Goal: Use online tool/utility: Utilize a website feature to perform a specific function

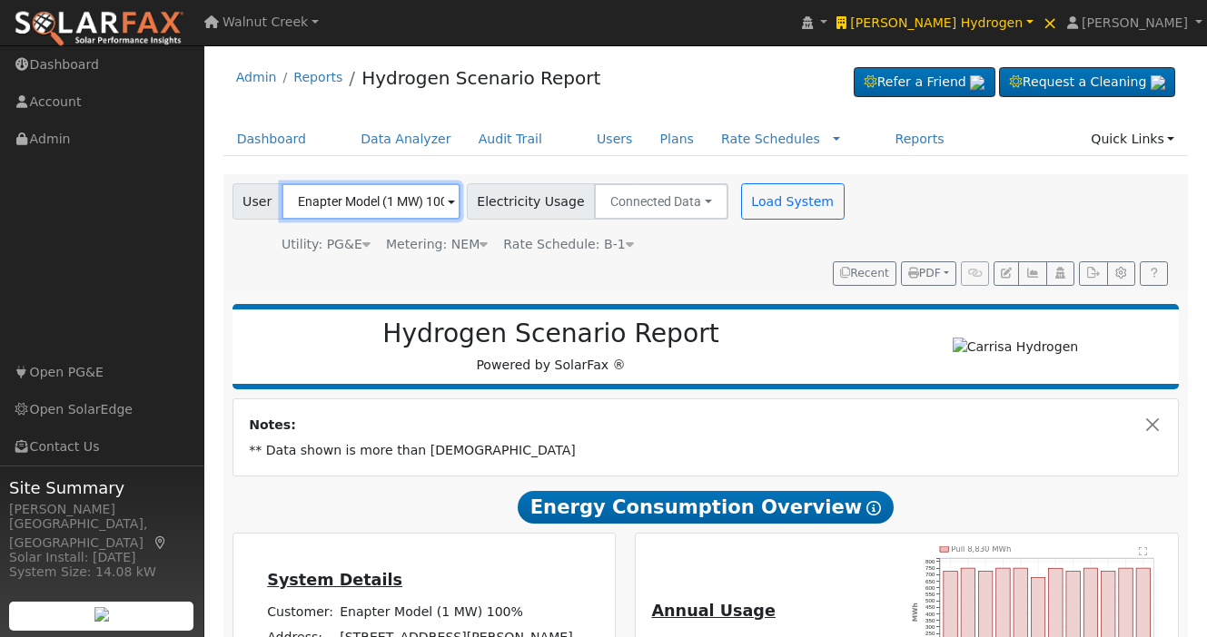
click at [412, 203] on input "Enapter Model (1 MW) 100%" at bounding box center [371, 201] width 179 height 36
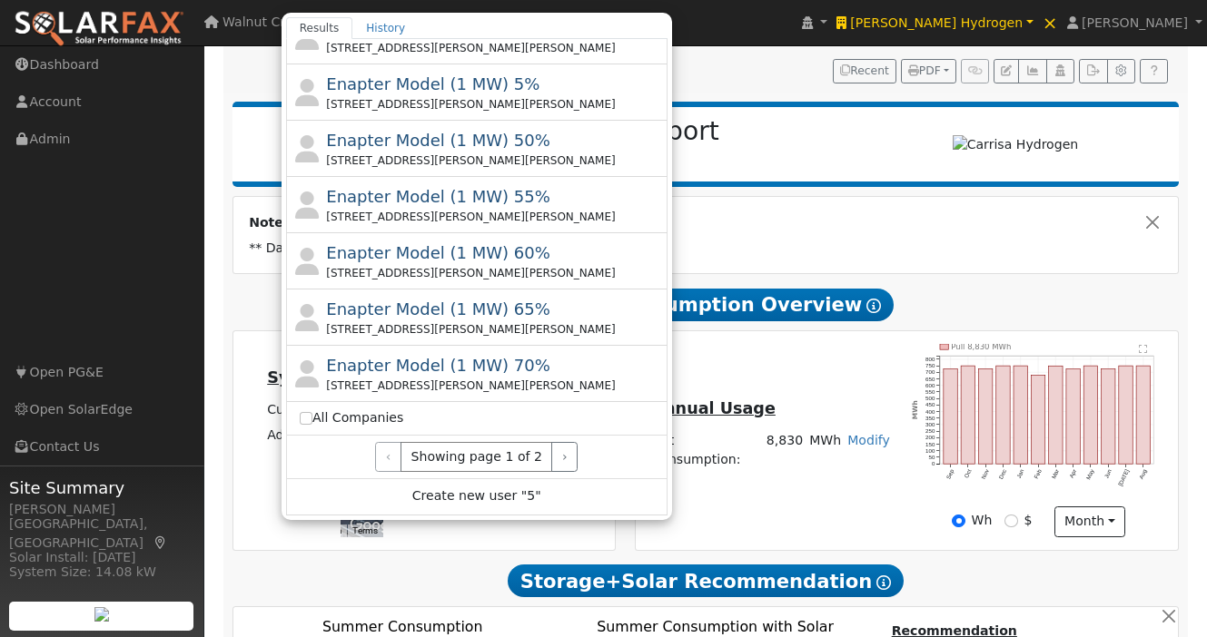
scroll to position [206, 0]
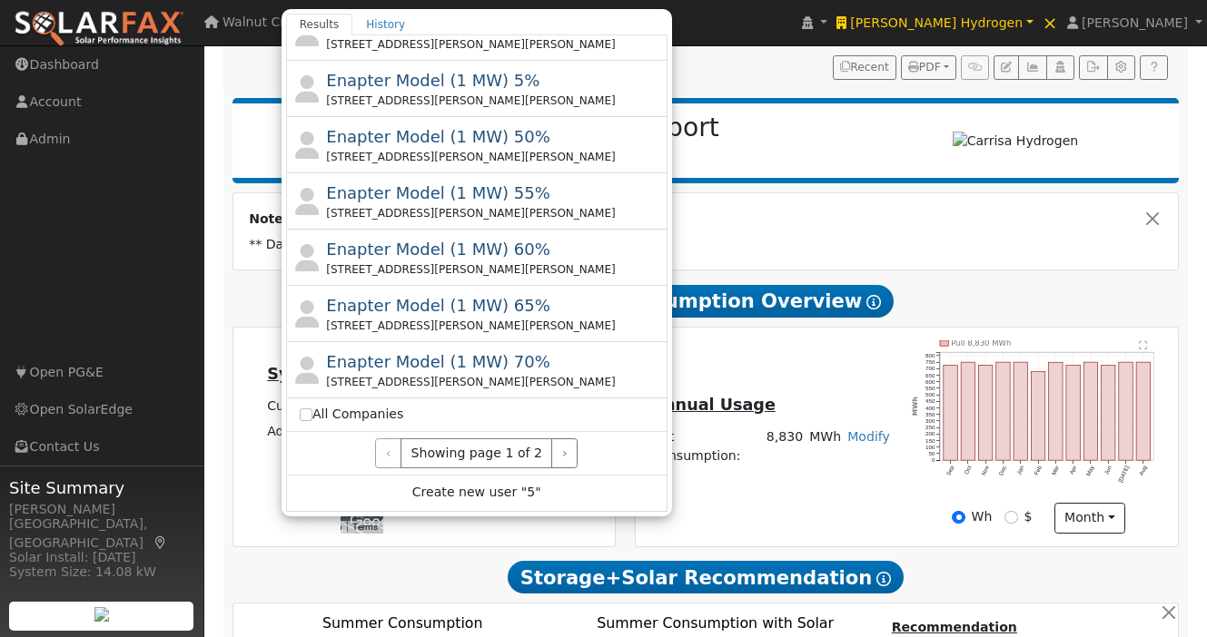
click at [574, 452] on div "‹ Showing page 1 of 2 ›" at bounding box center [477, 454] width 354 height 31
click at [567, 452] on button "›" at bounding box center [564, 454] width 26 height 31
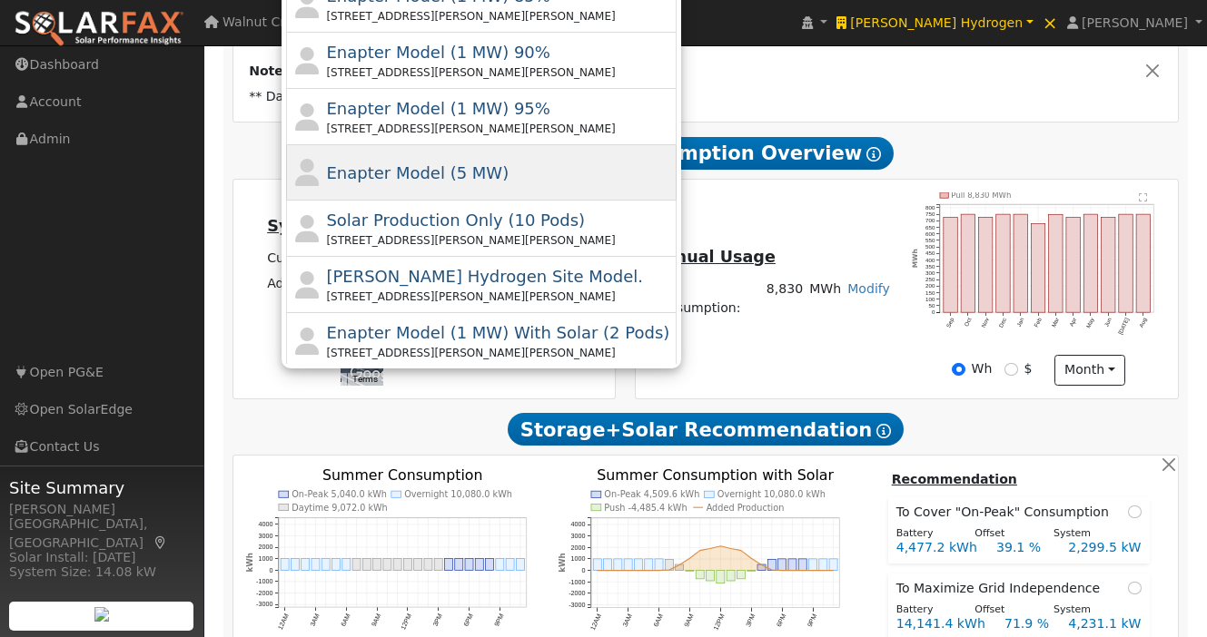
scroll to position [22, 0]
click at [567, 188] on div "Enapter Model (5 MW)" at bounding box center [481, 174] width 390 height 55
type input "Enapter Model (5 MW)"
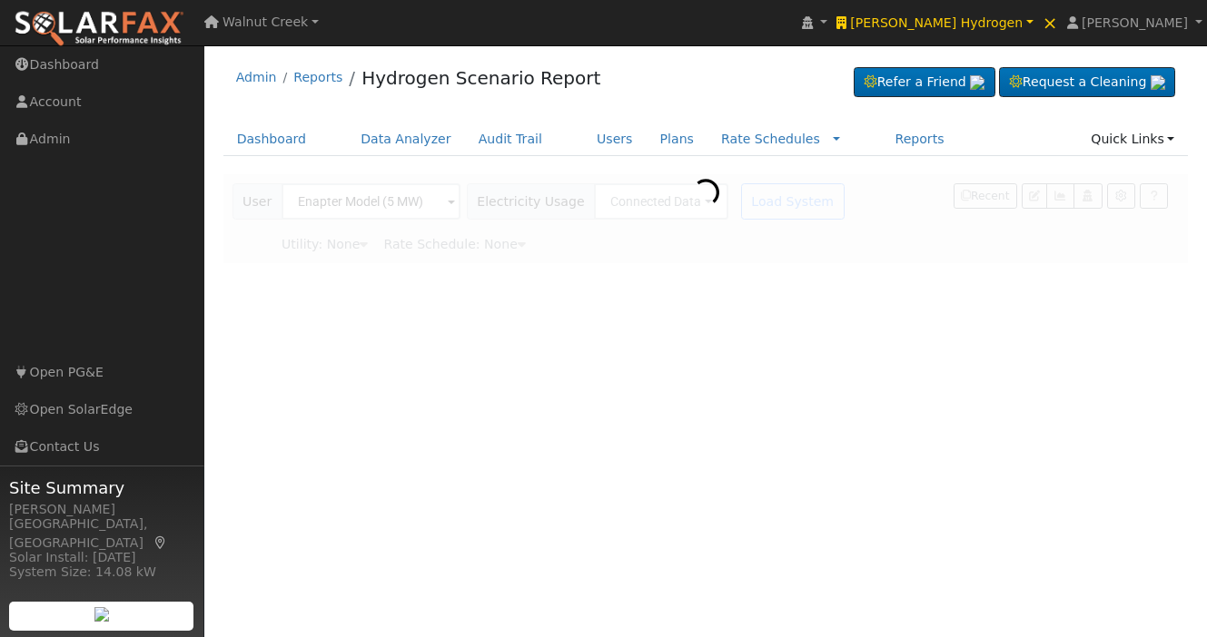
scroll to position [0, 0]
type input "Pacific Gas & Electric"
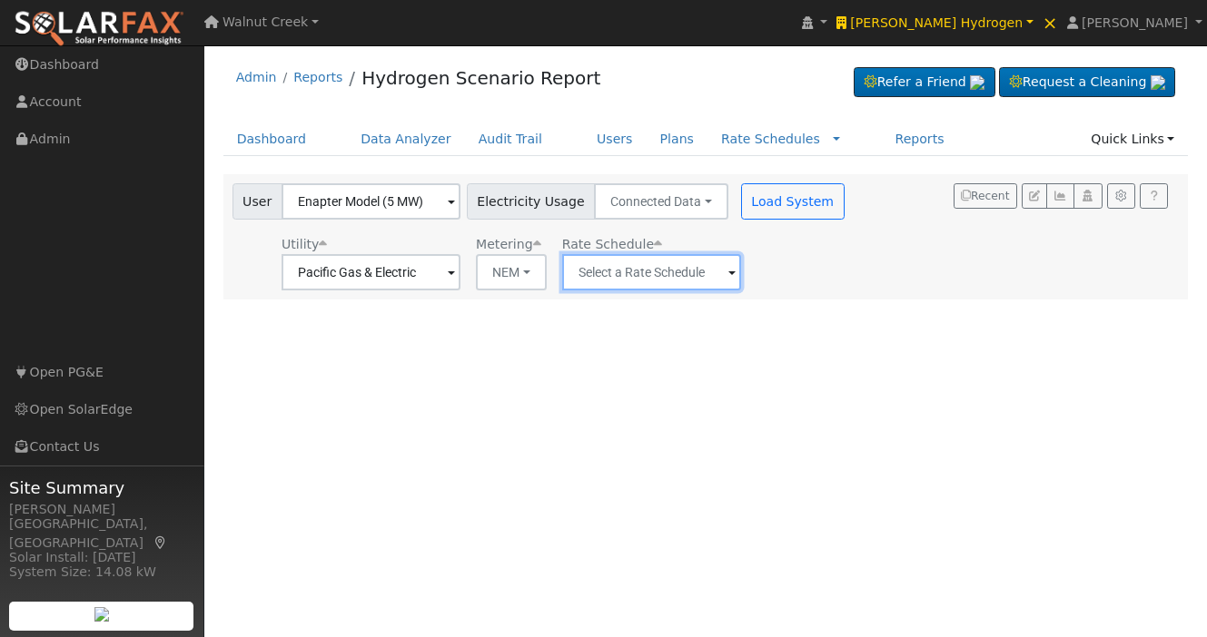
click at [647, 277] on input "text" at bounding box center [651, 272] width 179 height 36
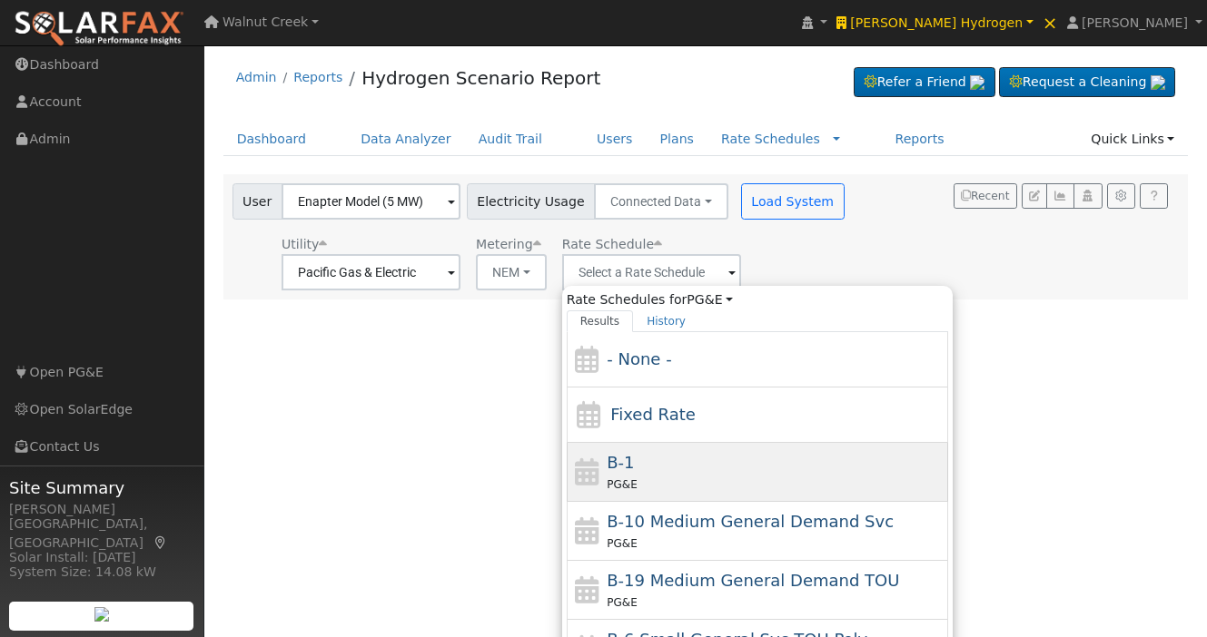
click at [702, 485] on div "PG&E" at bounding box center [775, 484] width 337 height 19
type input "B-1"
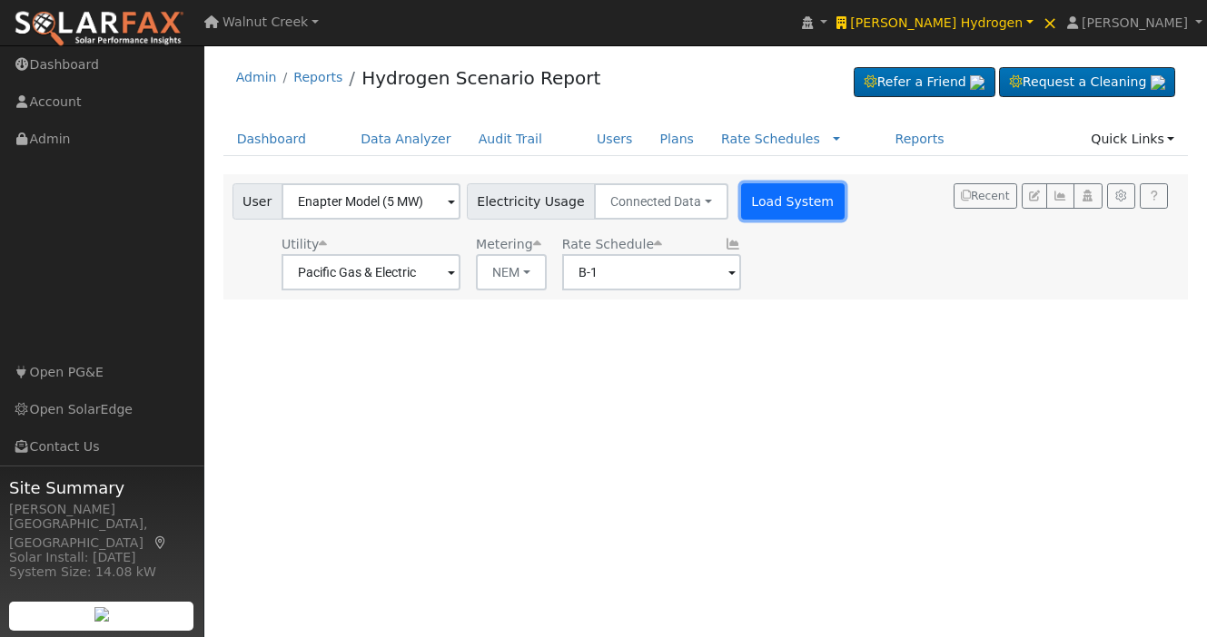
click at [764, 203] on button "Load System" at bounding box center [793, 201] width 104 height 36
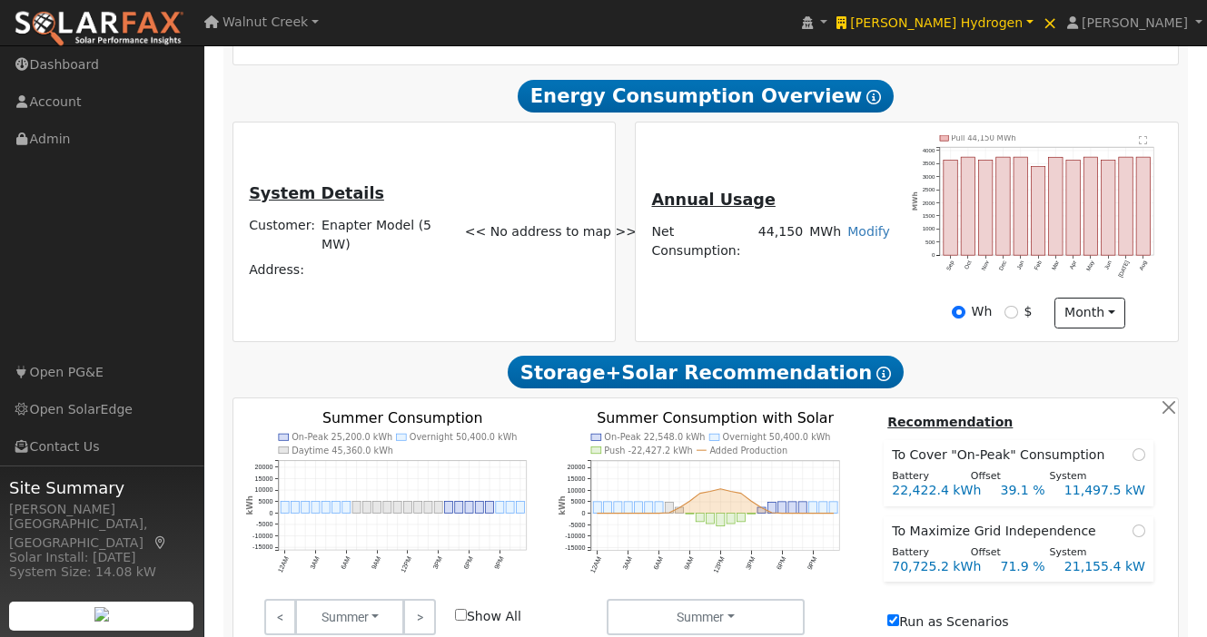
scroll to position [414, 0]
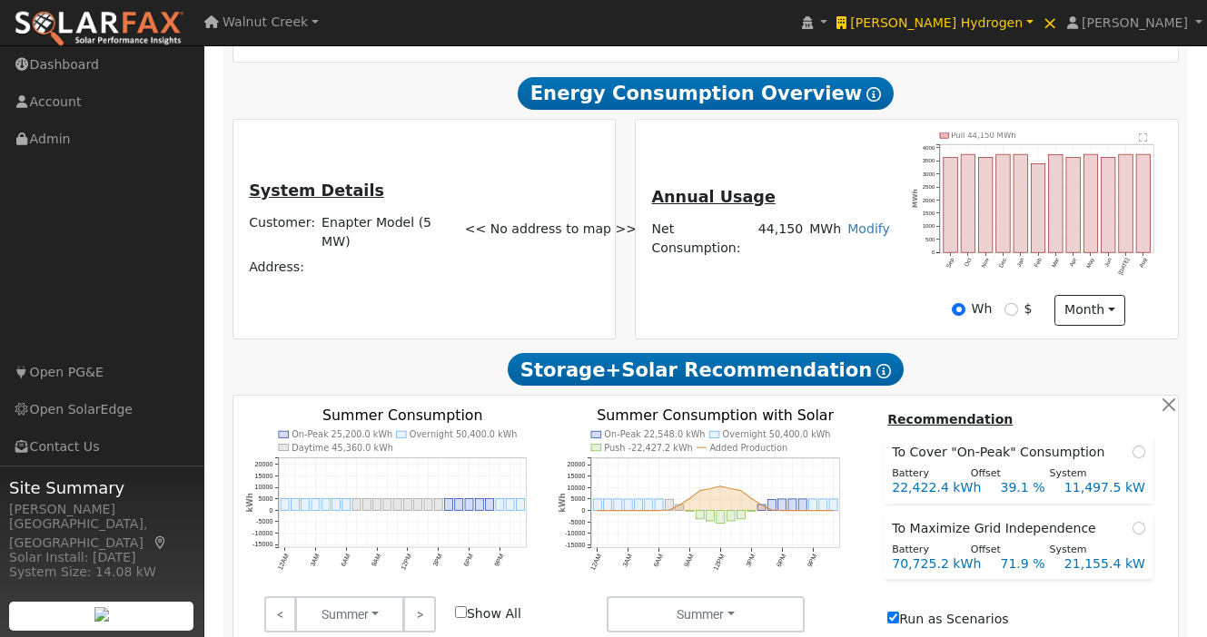
click at [340, 210] on td "Enapter Model (5 MW)" at bounding box center [382, 232] width 127 height 44
drag, startPoint x: 340, startPoint y: 202, endPoint x: 342, endPoint y: 213, distance: 12.1
click at [342, 213] on td "Enapter Model (5 MW)" at bounding box center [382, 232] width 127 height 44
copy td "Enapter Model (5 MW)"
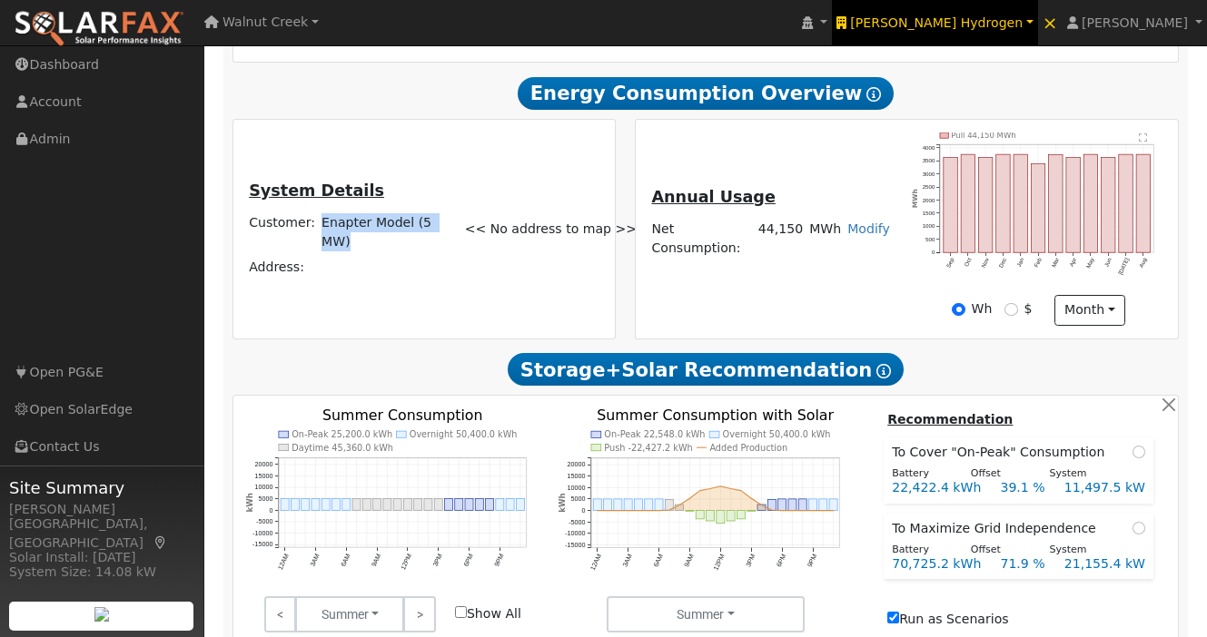
click at [1014, 22] on span "[PERSON_NAME] Hydrogen" at bounding box center [936, 22] width 173 height 15
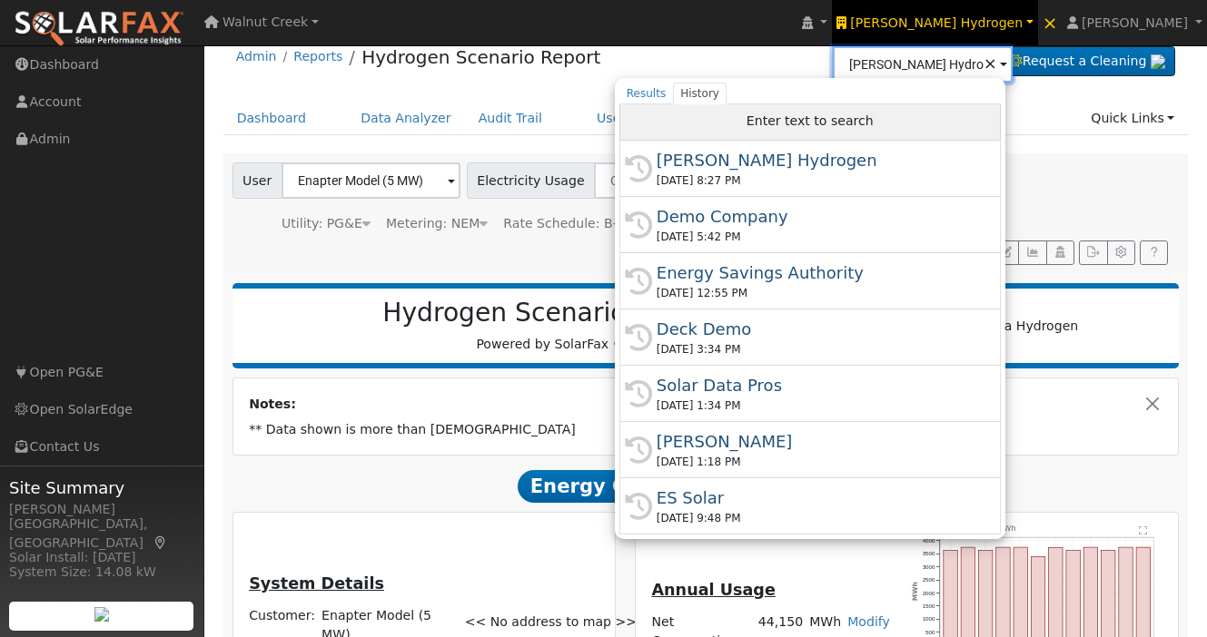
scroll to position [0, 0]
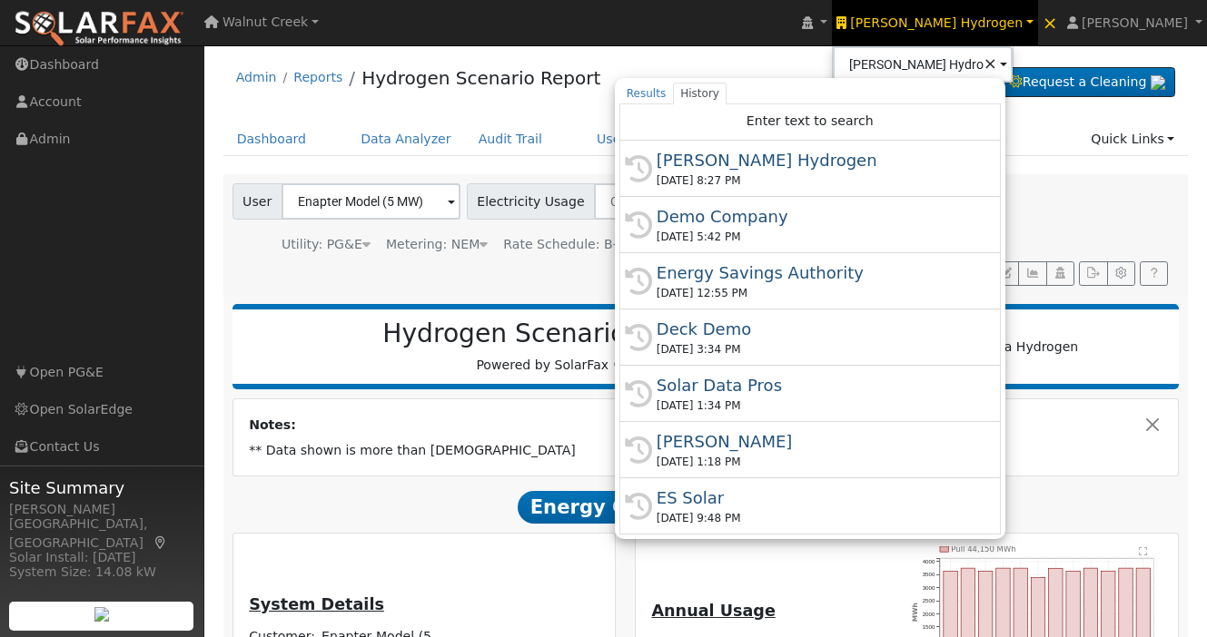
click at [660, 438] on td "** Data shown is more than [DEMOGRAPHIC_DATA]" at bounding box center [706, 450] width 920 height 25
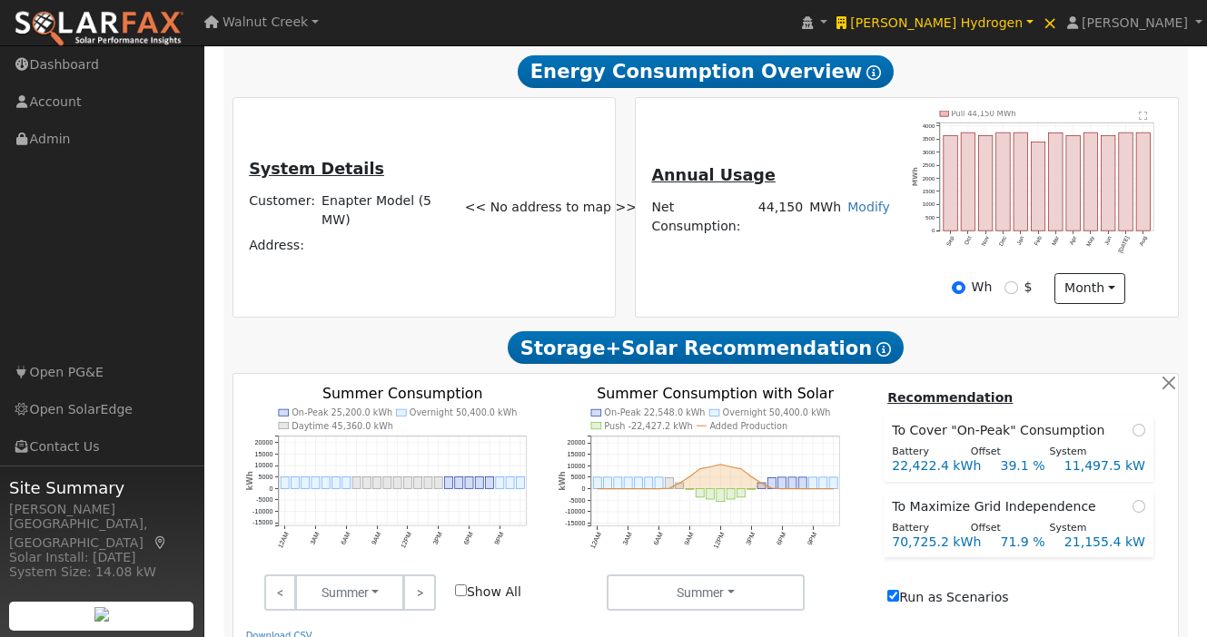
scroll to position [516, 0]
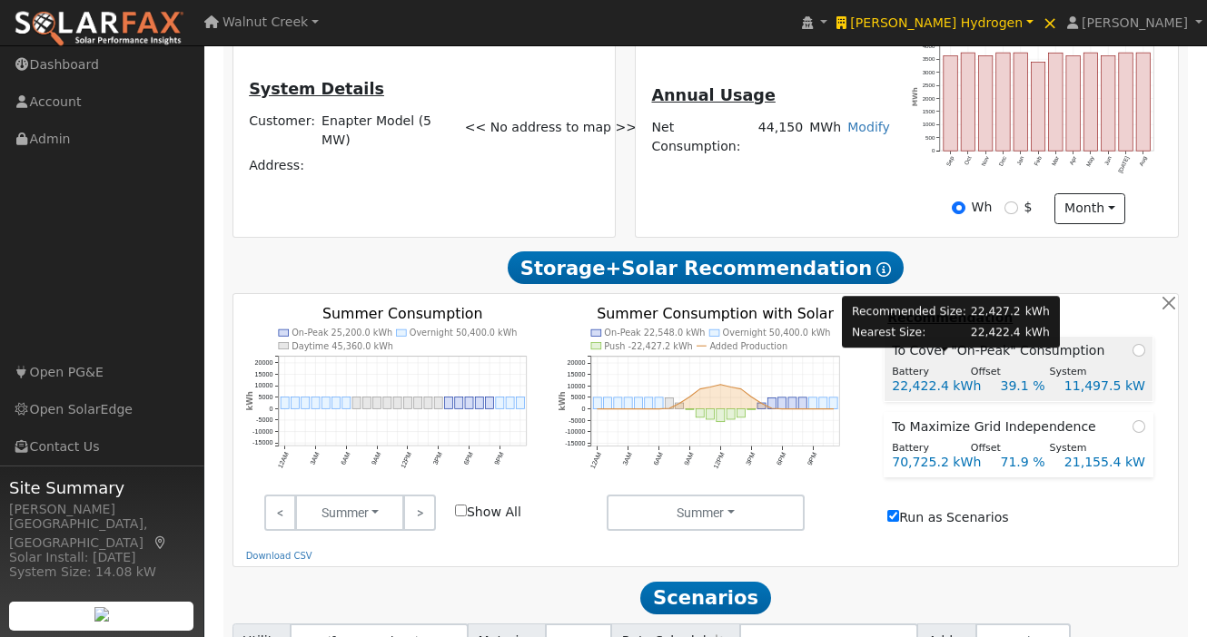
click at [907, 377] on div "22,422.4 kWh" at bounding box center [937, 386] width 108 height 19
radio input "true"
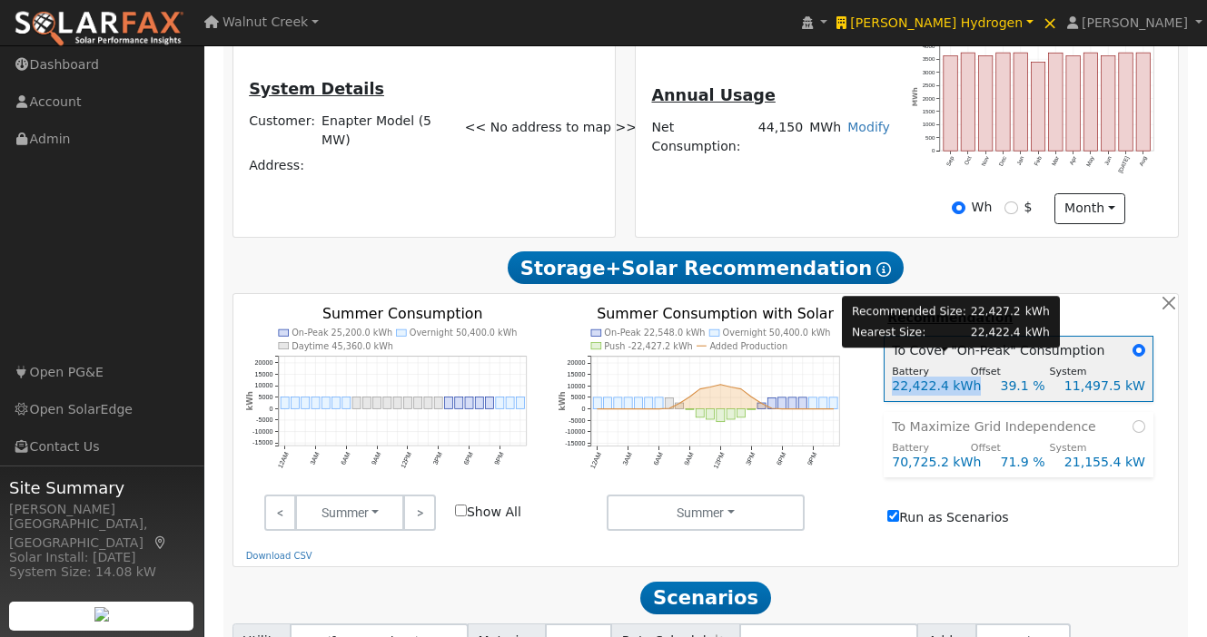
copy div "22,422.4 kWh"
drag, startPoint x: 907, startPoint y: 365, endPoint x: 971, endPoint y: 369, distance: 63.7
click at [971, 377] on div "22,422.4 kWh" at bounding box center [937, 386] width 108 height 19
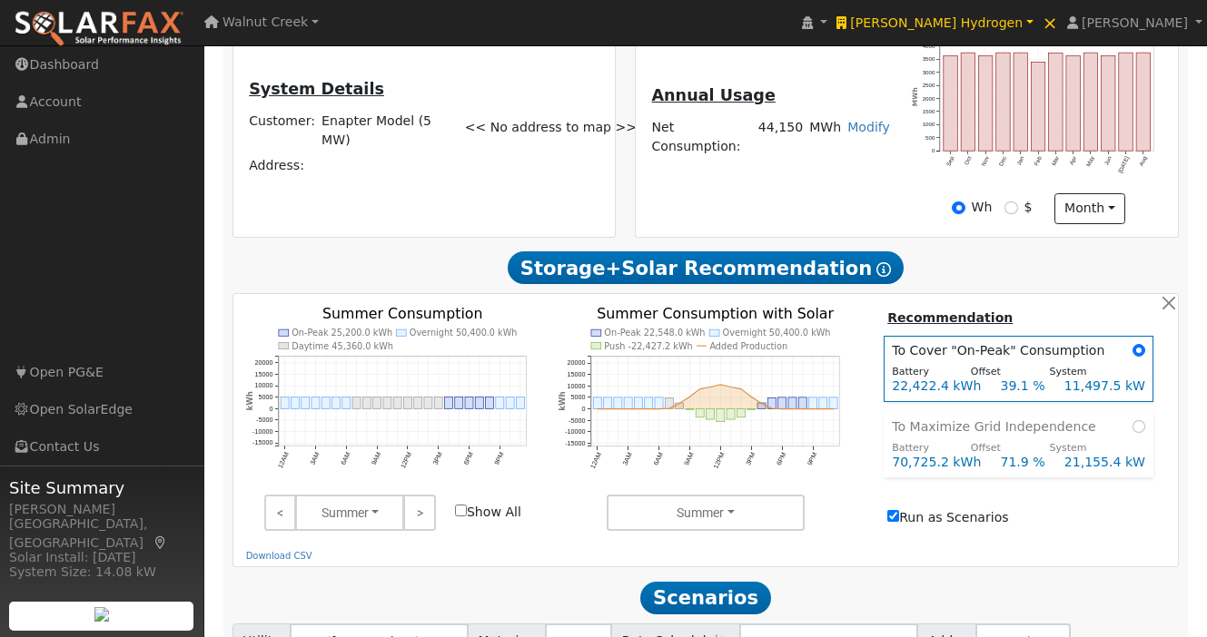
click at [846, 443] on icon "On-Peak 22,548.0 kWh Overnight 50,400.0 kWh Push -22,427.2 kWh Added Production…" at bounding box center [705, 408] width 294 height 203
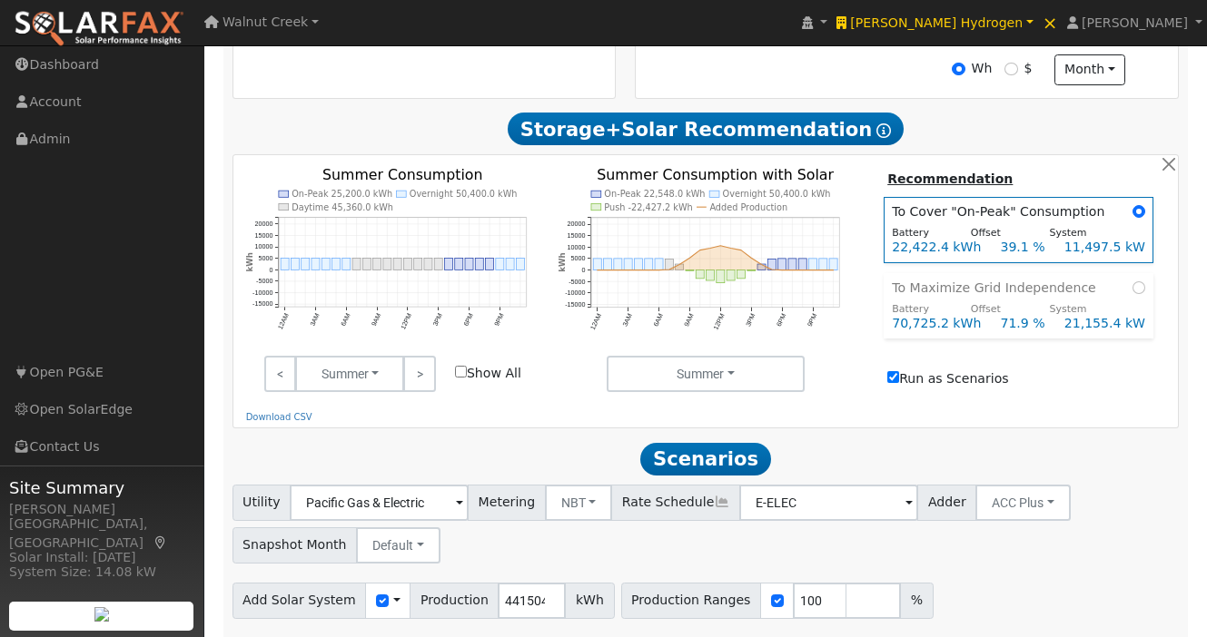
scroll to position [687, 0]
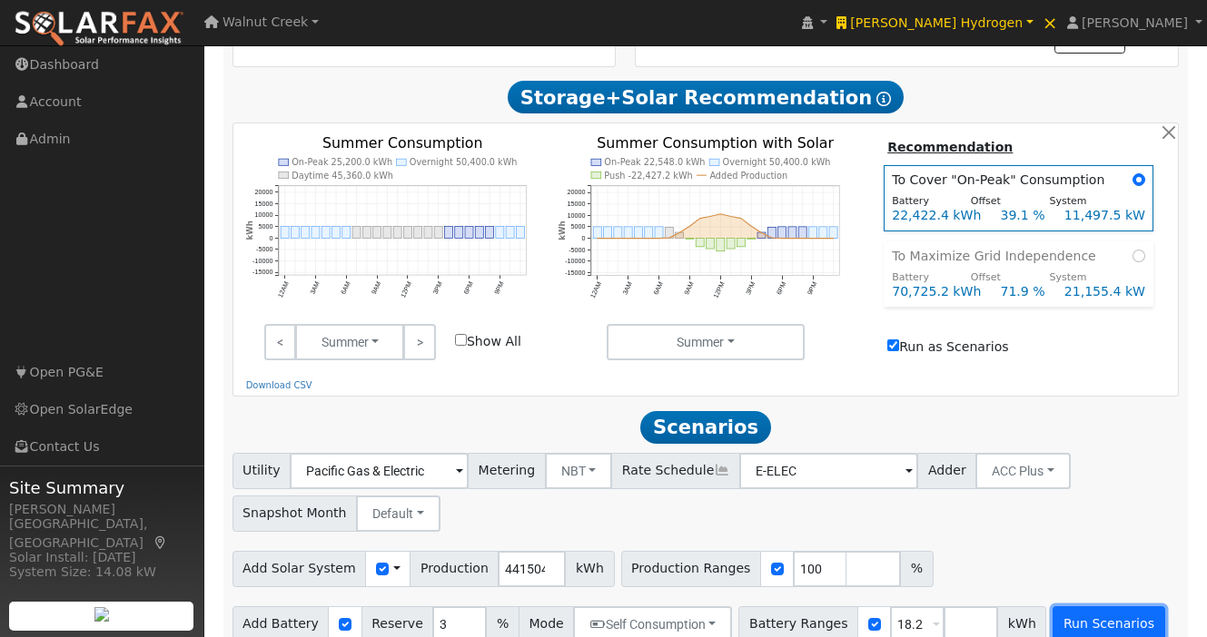
click at [1103, 610] on button "Run Scenarios" at bounding box center [1108, 625] width 112 height 36
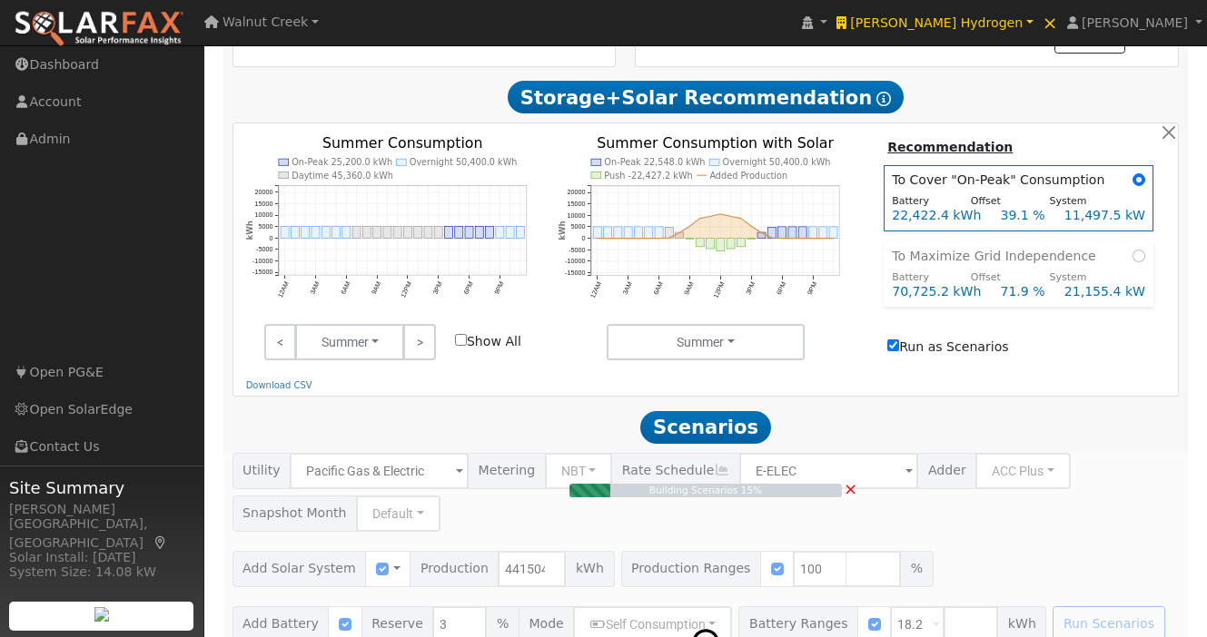
click at [851, 479] on span "×" at bounding box center [851, 488] width 14 height 19
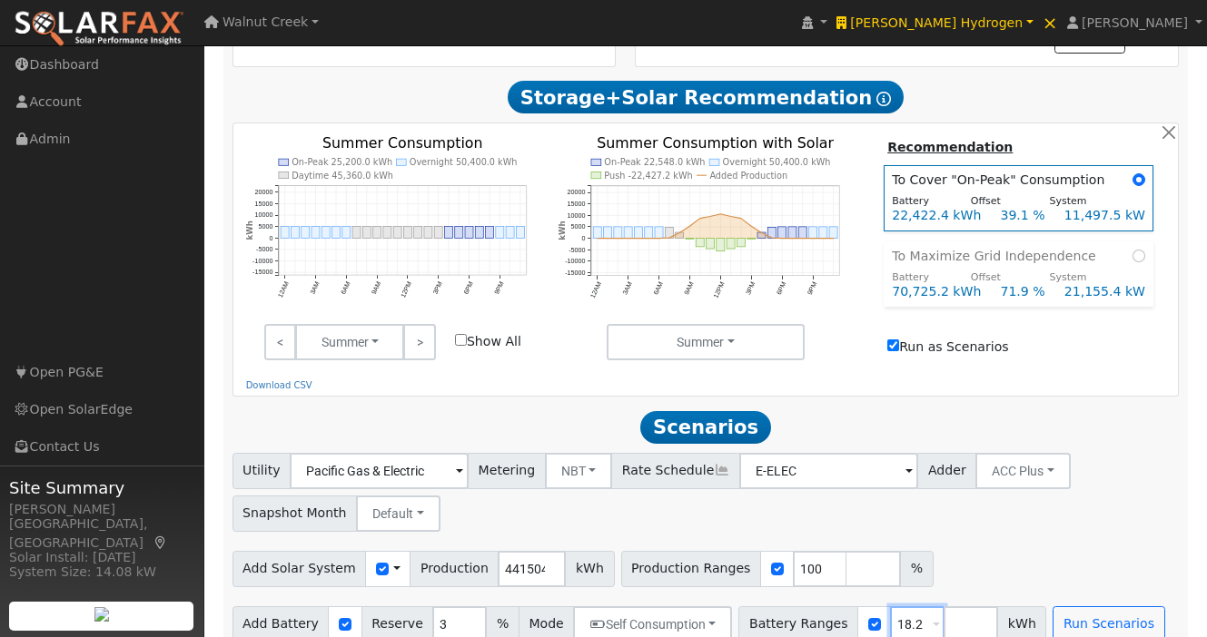
click at [895, 607] on input "18.2" at bounding box center [917, 625] width 54 height 36
type input "10000"
click at [1095, 607] on button "Run Scenarios" at bounding box center [1108, 625] width 112 height 36
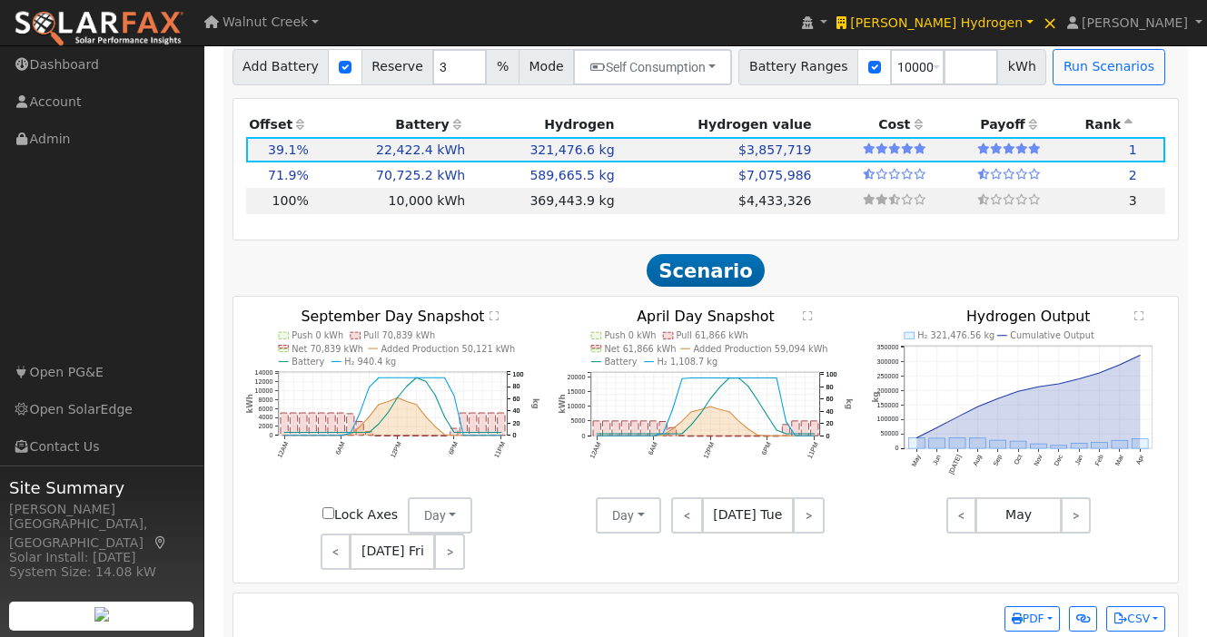
scroll to position [1247, 0]
